Goal: Information Seeking & Learning: Learn about a topic

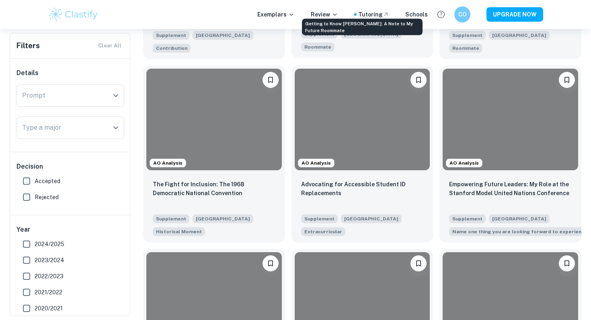
scroll to position [696, 0]
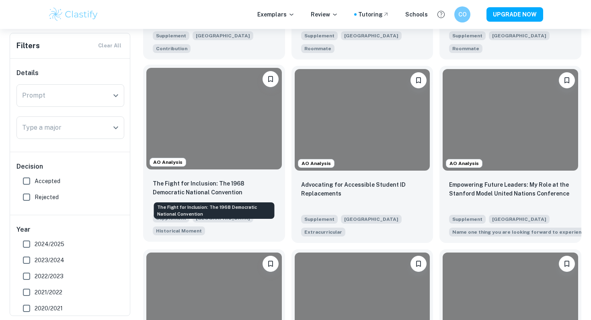
click at [229, 186] on p "The Fight for Inclusion: The 1968 Democratic National Convention" at bounding box center [214, 188] width 123 height 18
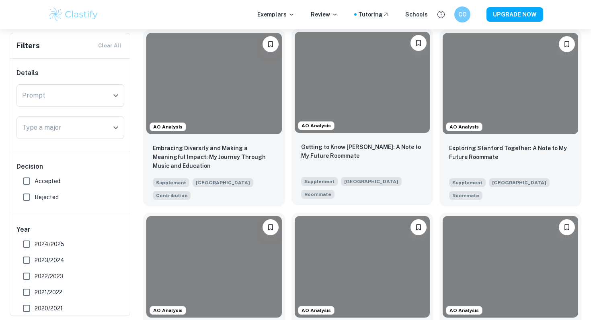
scroll to position [549, 0]
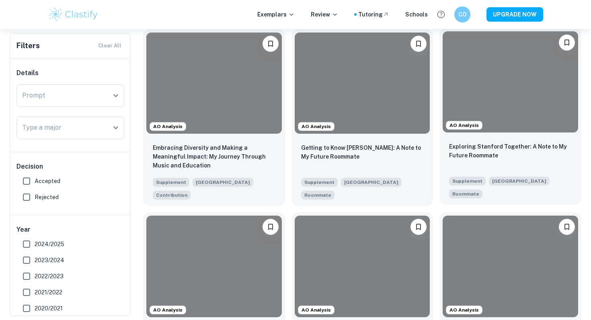
click at [522, 88] on div at bounding box center [511, 81] width 136 height 101
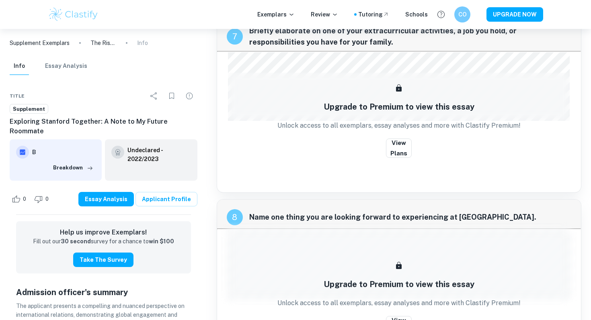
scroll to position [1495, 0]
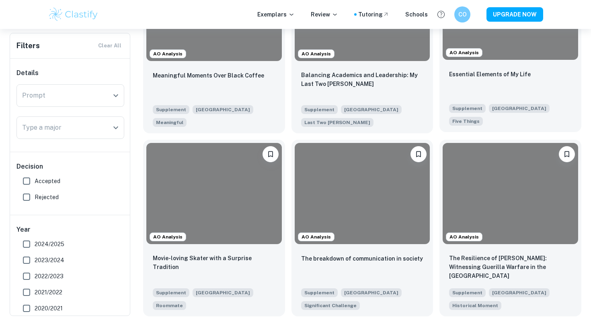
scroll to position [1181, 0]
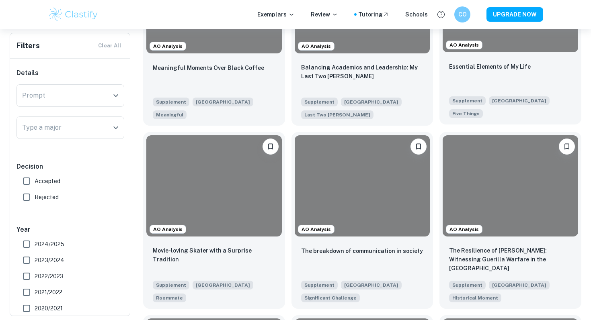
click at [487, 61] on div "Essential Elements of My Life Supplement Stanford University Five Things" at bounding box center [511, 89] width 142 height 69
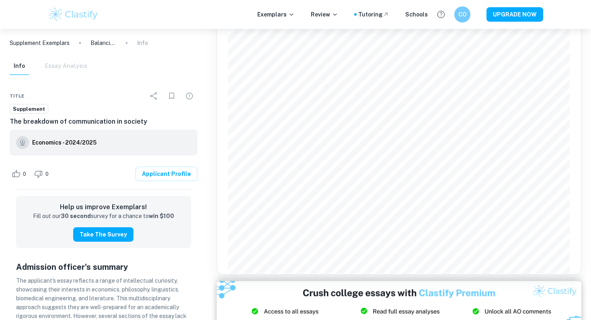
scroll to position [1120, 0]
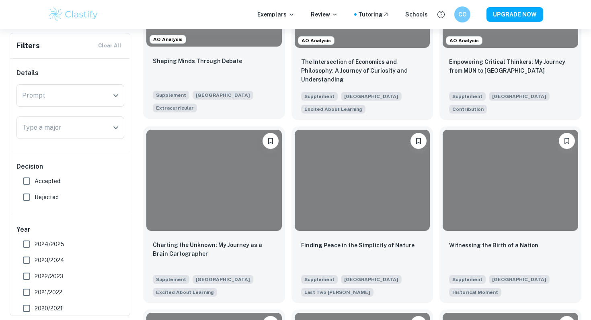
scroll to position [1554, 0]
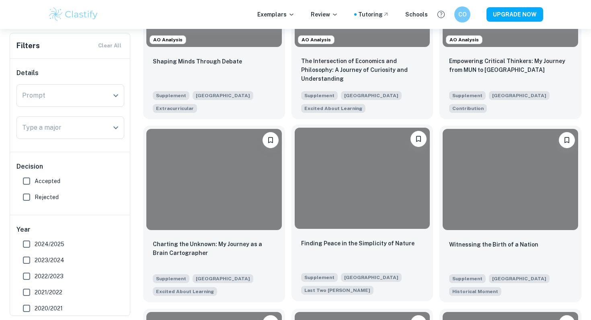
click at [345, 213] on div at bounding box center [363, 178] width 136 height 101
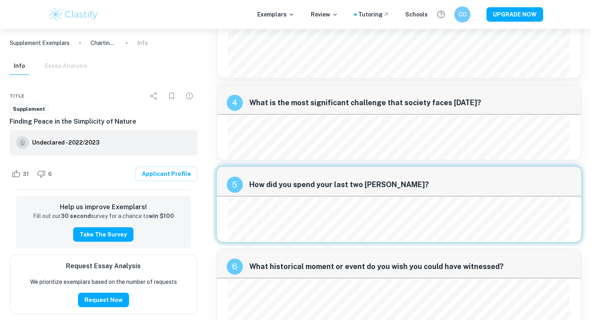
scroll to position [744, 0]
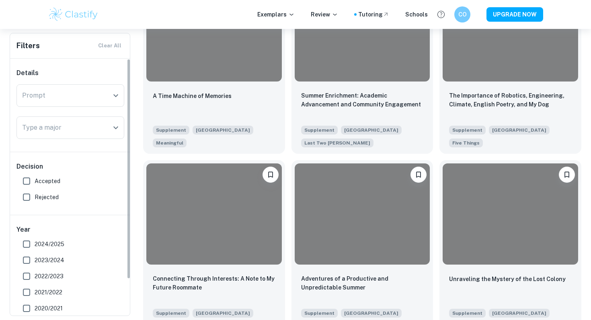
scroll to position [2260, 0]
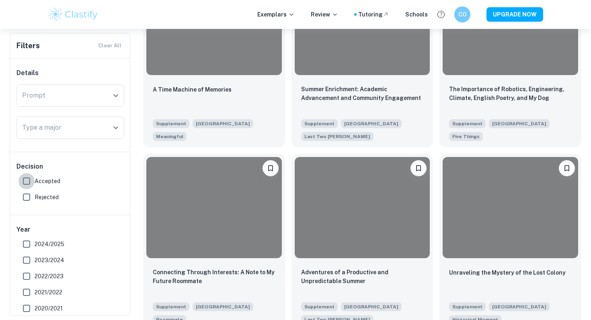
click at [33, 179] on input "Accepted" at bounding box center [26, 181] width 16 height 16
checkbox input "true"
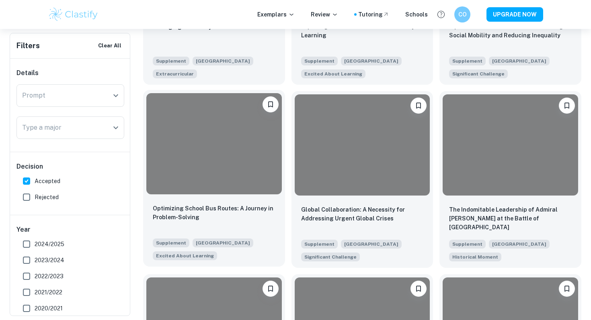
scroll to position [2344, 0]
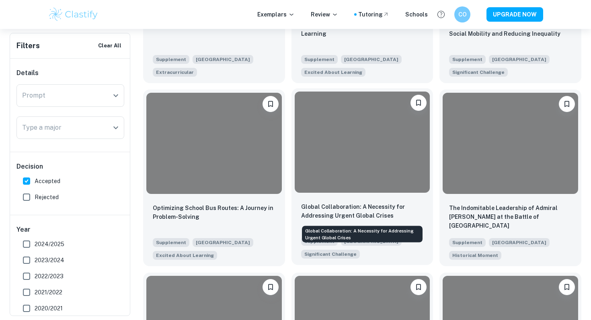
click at [344, 208] on p "Global Collaboration: A Necessity for Addressing Urgent Global Crises" at bounding box center [362, 212] width 123 height 18
